Goal: Task Accomplishment & Management: Use online tool/utility

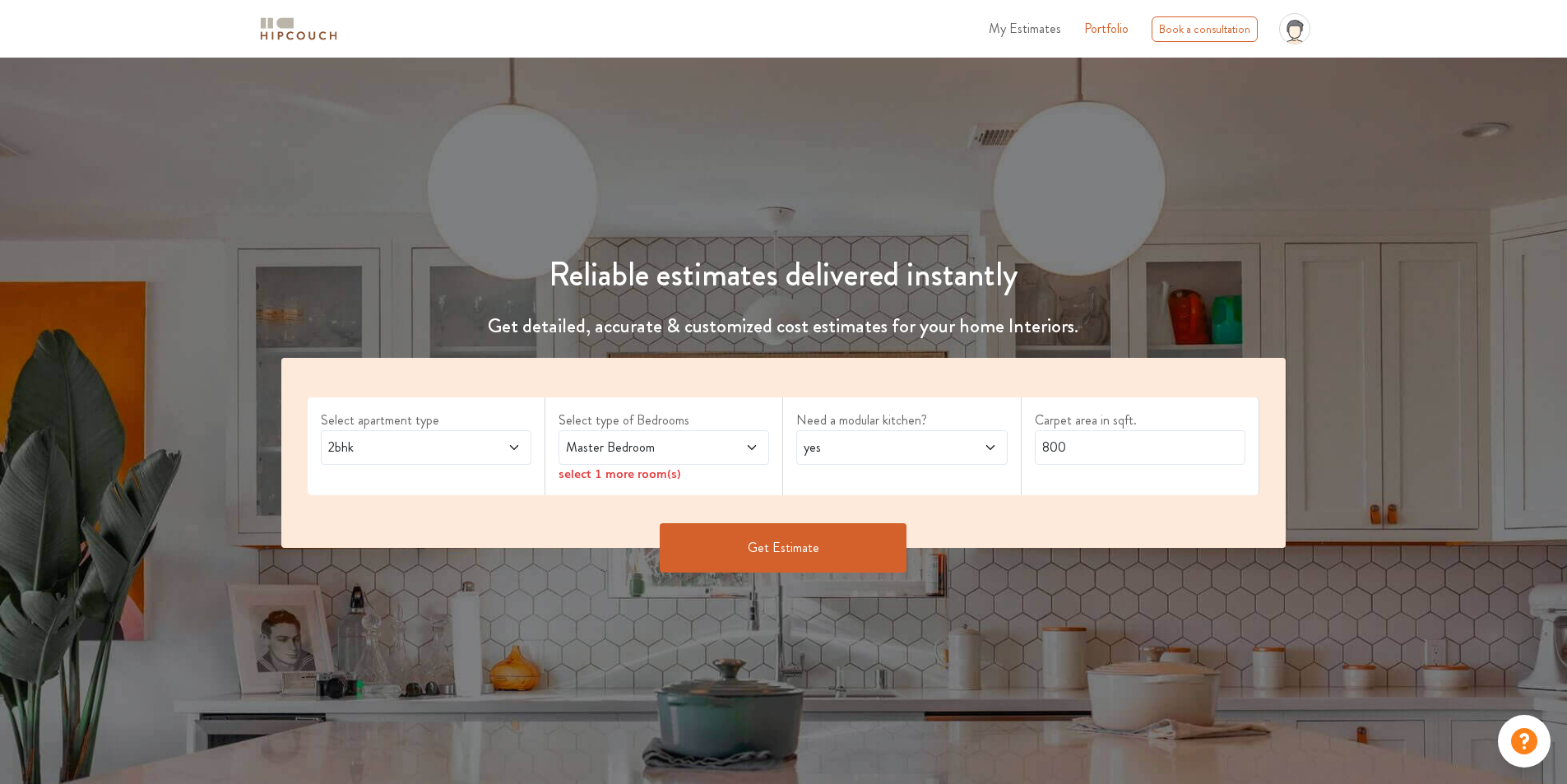
click at [746, 457] on div "Master Bedroom" at bounding box center [664, 448] width 211 height 35
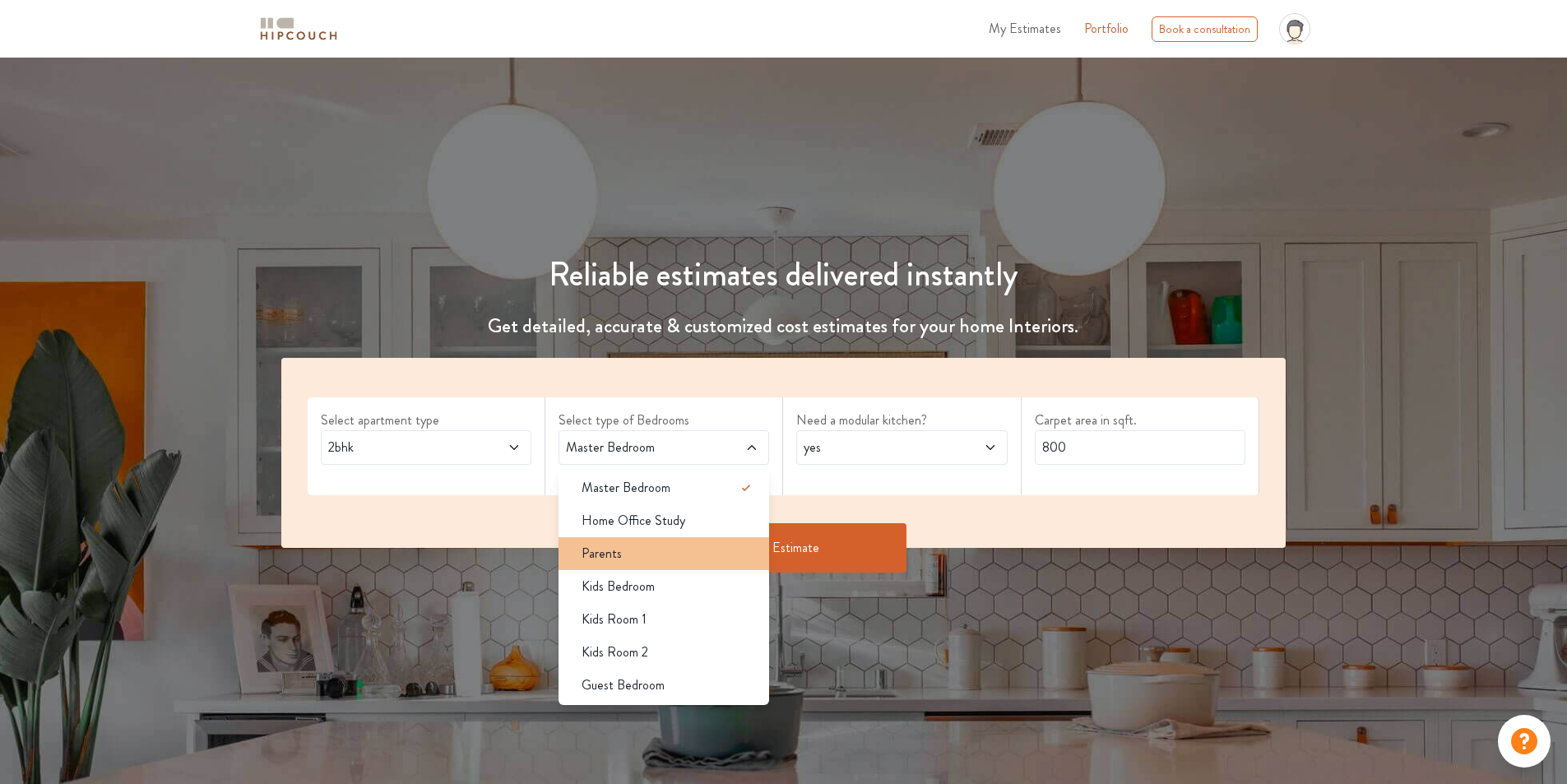
click at [706, 537] on li "Parents" at bounding box center [664, 554] width 211 height 33
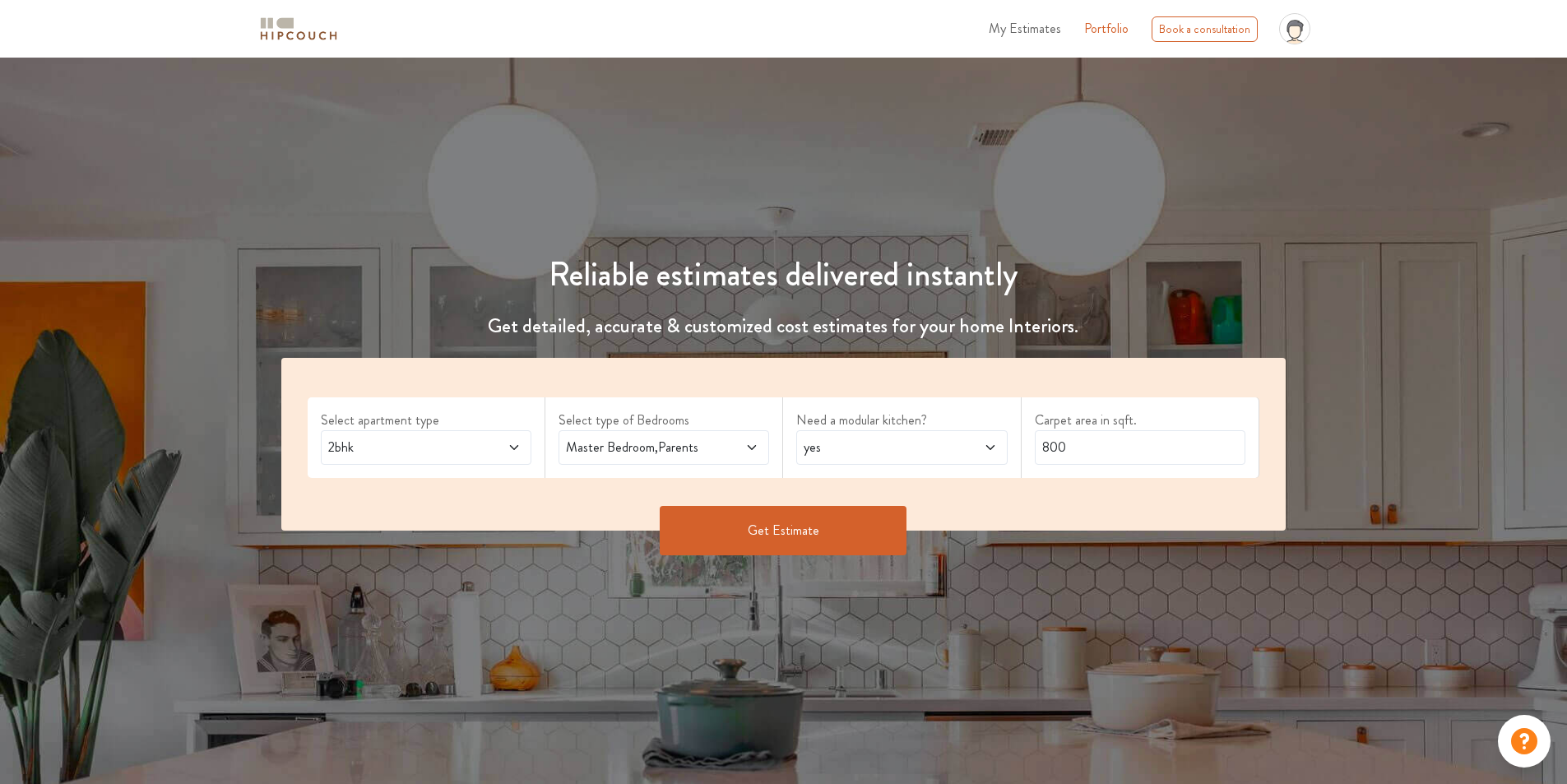
click at [986, 449] on icon at bounding box center [991, 448] width 13 height 13
click at [952, 511] on div "no" at bounding box center [907, 521] width 201 height 20
click at [1151, 448] on input "800" at bounding box center [1141, 448] width 211 height 35
type input "8"
type input "1100"
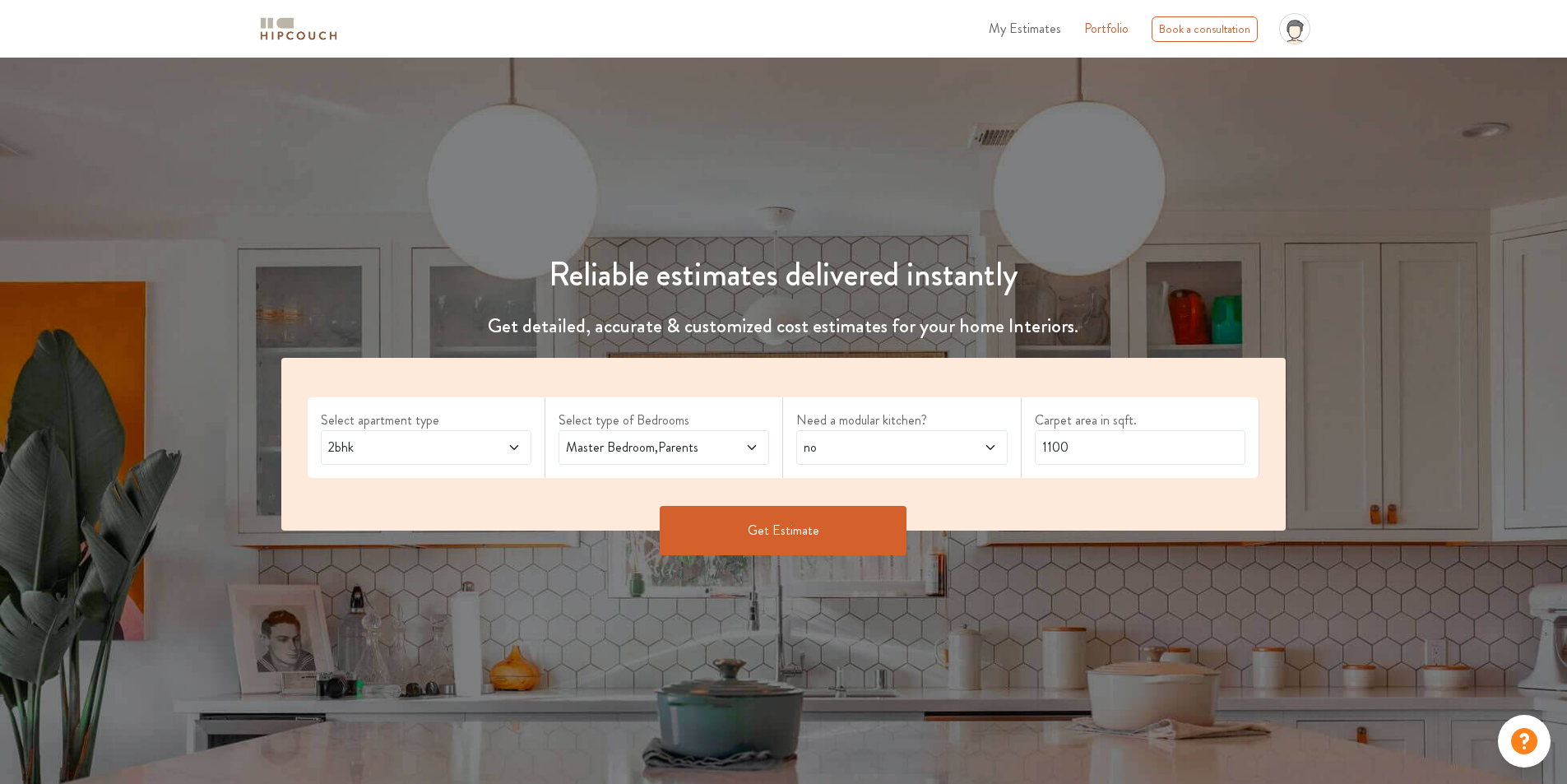
click at [733, 544] on button "Get Estimate" at bounding box center [784, 531] width 247 height 49
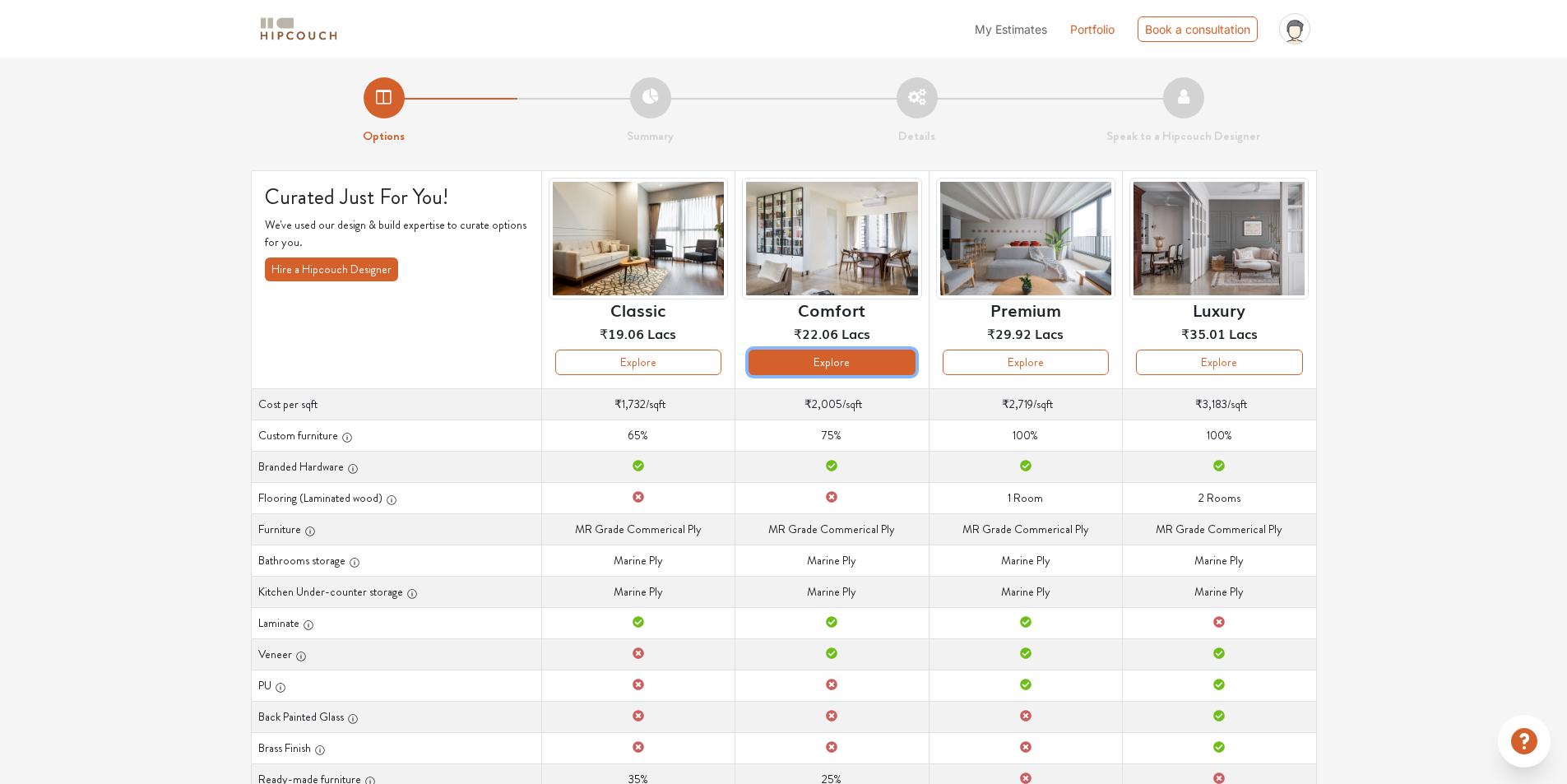
click at [879, 364] on button "Explore" at bounding box center [832, 362] width 166 height 26
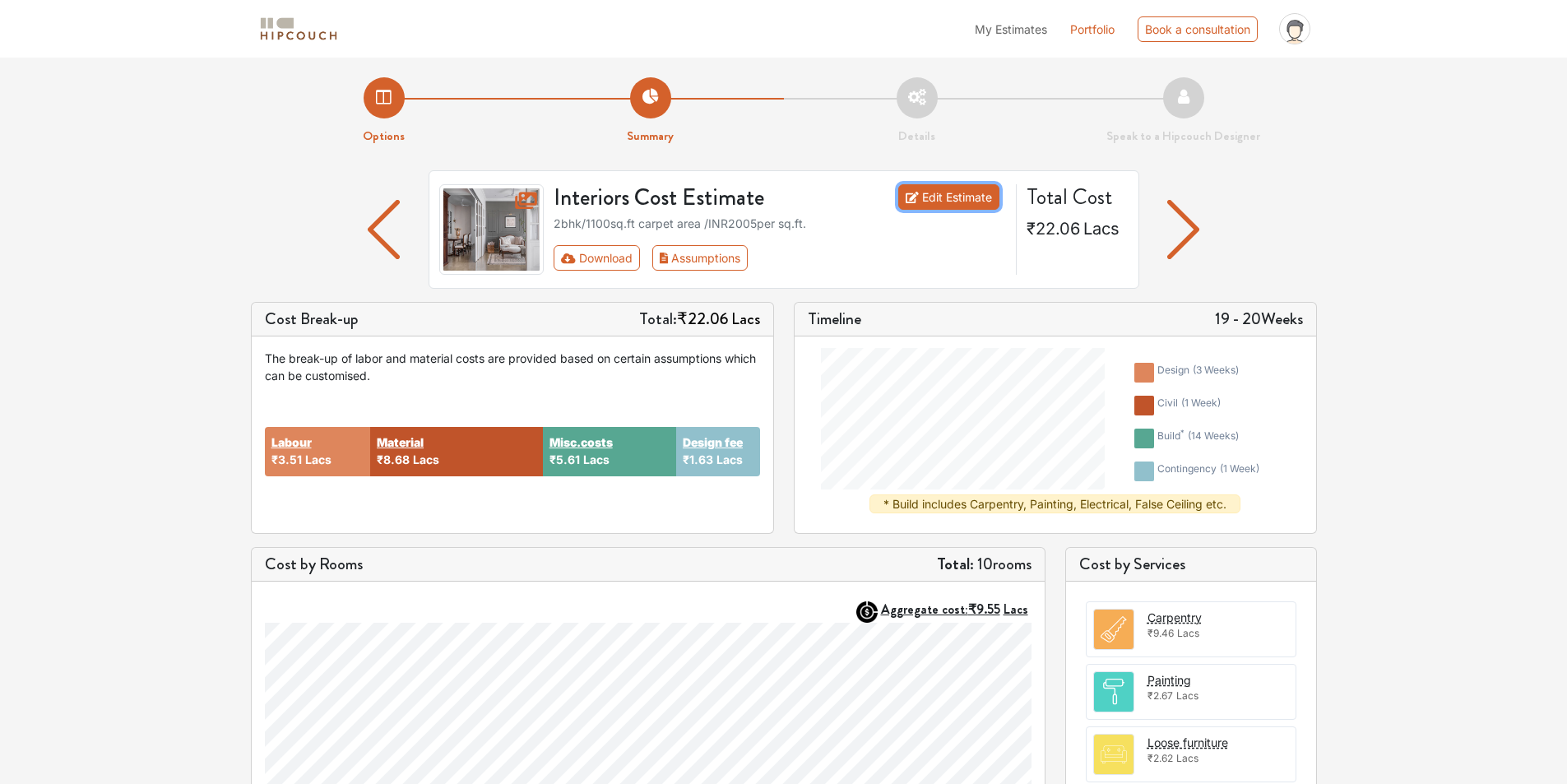
click at [950, 205] on link "Edit Estimate" at bounding box center [949, 197] width 101 height 26
